Goal: Task Accomplishment & Management: Complete application form

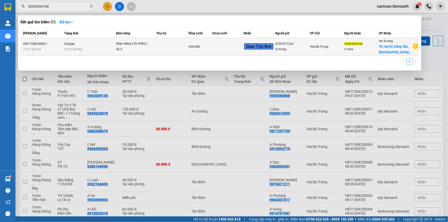
type input "0396504168"
click at [91, 42] on td "Đã giao 10:23 [DATE]" at bounding box center [89, 47] width 53 height 18
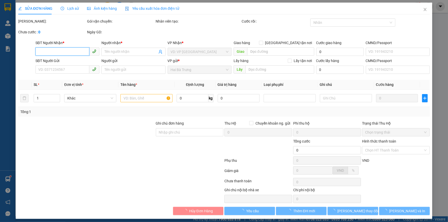
type input "0396504168"
type input "C Hoa"
checkbox input "true"
type input "66/2C Đồng Tâm, [GEOGRAPHIC_DATA], [GEOGRAPHIC_DATA], [PERSON_NAME]"
type input "150.000"
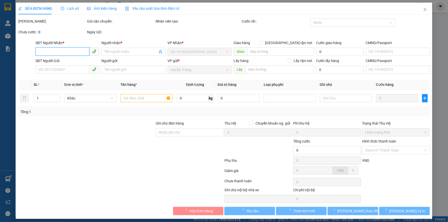
type input "0707471234"
type input "A Hưng"
type input "450.000"
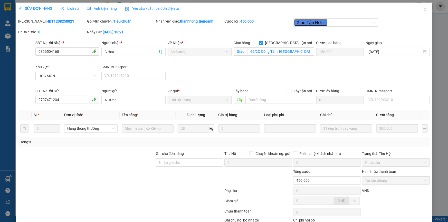
click at [73, 7] on span "Lịch sử" at bounding box center [70, 8] width 18 height 4
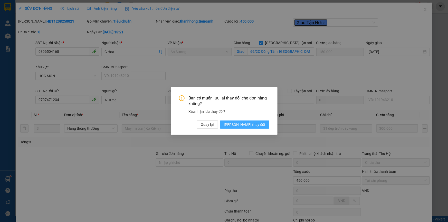
click at [253, 124] on span "[PERSON_NAME] thay đổi" at bounding box center [244, 125] width 41 height 6
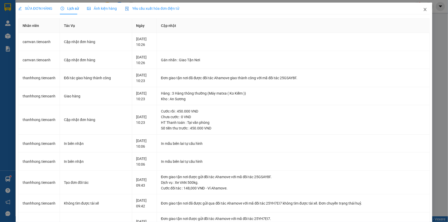
click at [423, 8] on icon "close" at bounding box center [424, 9] width 3 height 3
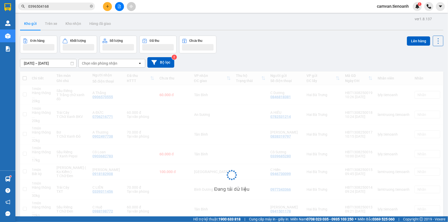
click at [65, 6] on input "0396504168" at bounding box center [58, 7] width 61 height 6
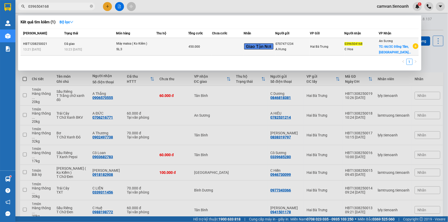
click at [86, 47] on div "10:23 [DATE]" at bounding box center [90, 50] width 52 height 6
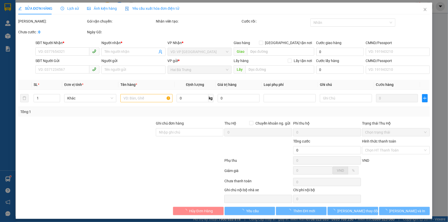
click at [75, 8] on span "Lịch sử" at bounding box center [70, 8] width 18 height 4
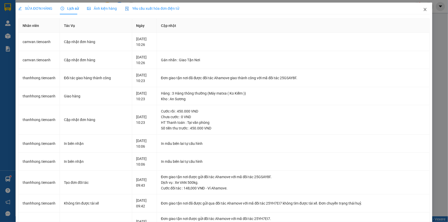
click at [424, 9] on span "Close" at bounding box center [425, 10] width 14 height 14
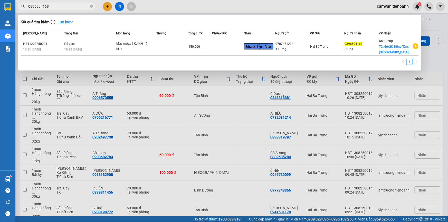
click at [59, 9] on span "0396504168" at bounding box center [56, 7] width 77 height 8
click at [91, 5] on icon "close-circle" at bounding box center [91, 6] width 3 height 3
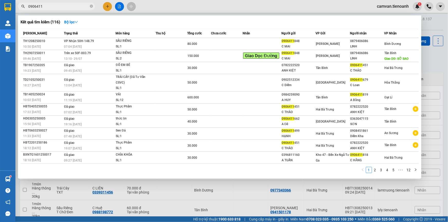
type input "0906411"
click at [92, 33] on div "Trạng thái" at bounding box center [89, 34] width 51 height 6
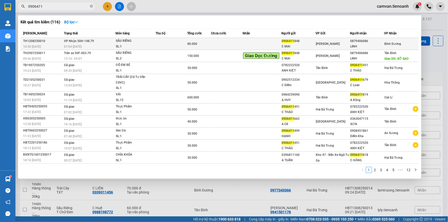
click at [92, 49] on div "07:04 [DATE]" at bounding box center [89, 47] width 51 height 6
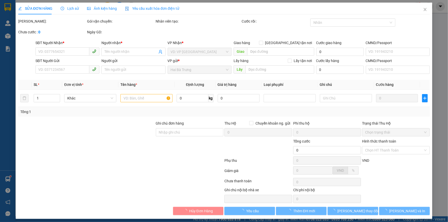
click at [72, 9] on span "Lịch sử" at bounding box center [70, 8] width 18 height 4
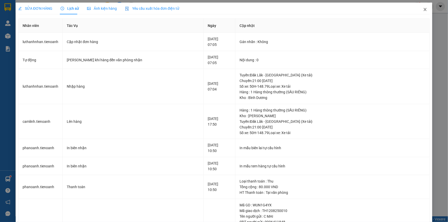
click at [423, 10] on icon "close" at bounding box center [425, 9] width 4 height 4
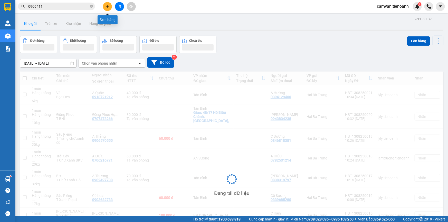
click at [108, 7] on icon "plus" at bounding box center [108, 7] width 4 height 4
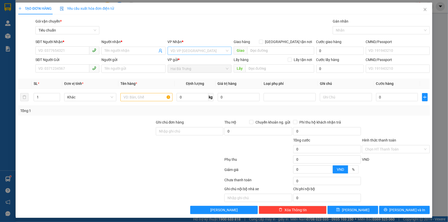
click at [180, 47] on input "search" at bounding box center [198, 51] width 54 height 8
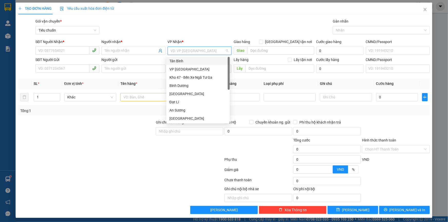
click at [184, 63] on div "Tân Bình" at bounding box center [197, 61] width 57 height 6
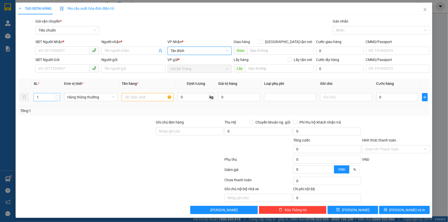
click at [43, 94] on input "1" at bounding box center [47, 97] width 26 height 8
type input "5"
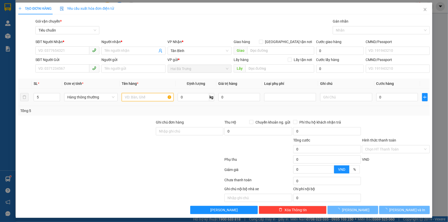
click at [151, 96] on input "text" at bounding box center [148, 97] width 52 height 8
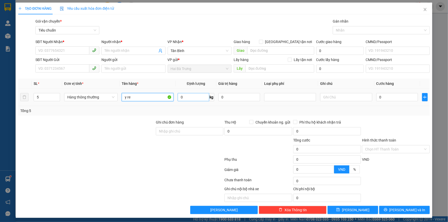
type input "y re"
click at [198, 100] on input "0" at bounding box center [194, 97] width 32 height 8
type input "5"
click at [167, 143] on div at bounding box center [189, 147] width 69 height 18
type input "30.000"
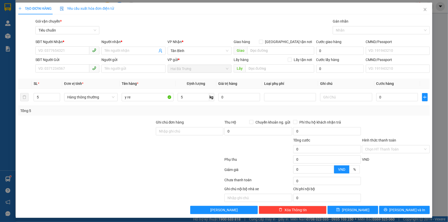
type input "30.000"
click at [387, 98] on input "30.000" at bounding box center [397, 97] width 42 height 8
type input "3"
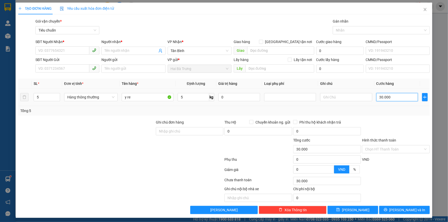
type input "3"
type input "30"
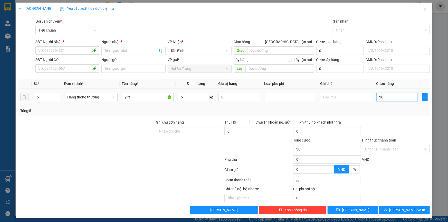
type input "30*"
type input "0"
type input "150.000"
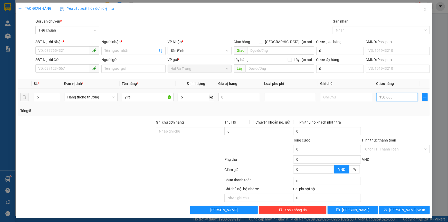
type input "150.000"
